Goal: Browse casually: Explore the website without a specific task or goal

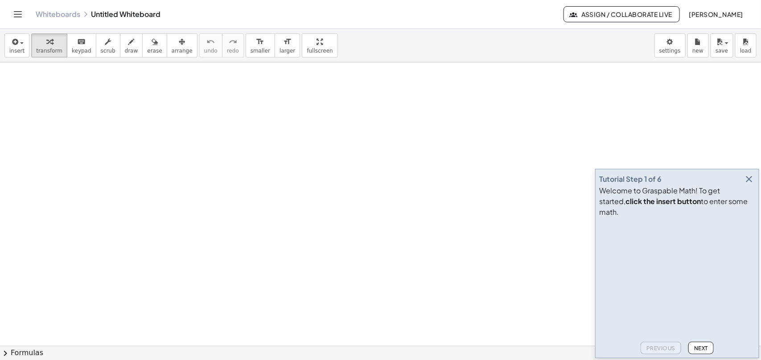
click at [750, 196] on div "Welcome to Graspable Math! To get started, click the insert button to enter som…" at bounding box center [677, 202] width 156 height 32
click at [748, 185] on icon "button" at bounding box center [749, 179] width 11 height 11
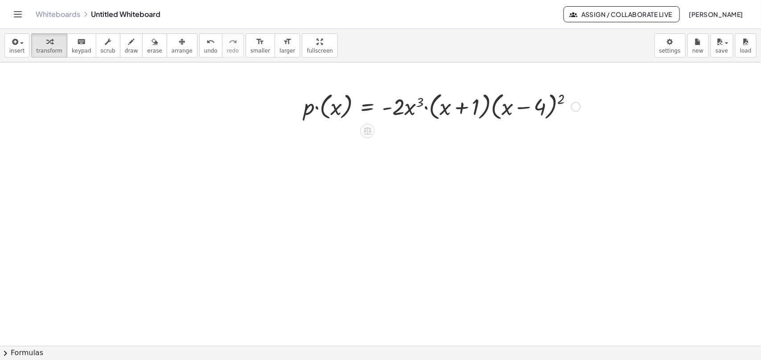
click at [421, 113] on div at bounding box center [442, 106] width 286 height 34
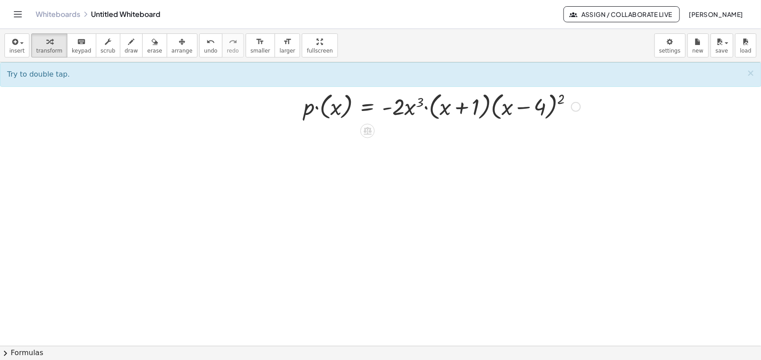
click at [393, 109] on div at bounding box center [442, 106] width 286 height 34
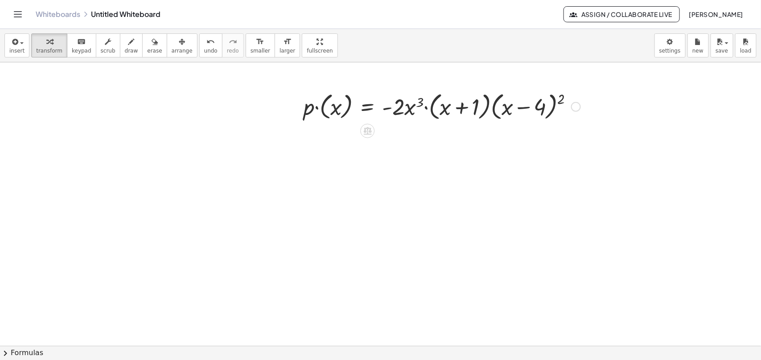
click at [523, 111] on div at bounding box center [442, 106] width 286 height 34
click at [404, 107] on div at bounding box center [442, 106] width 286 height 34
click at [367, 109] on div at bounding box center [442, 106] width 286 height 34
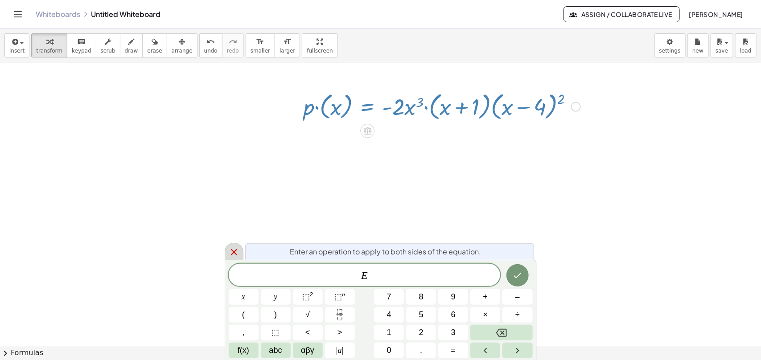
click at [236, 256] on icon at bounding box center [234, 252] width 11 height 11
